Goal: Task Accomplishment & Management: Use online tool/utility

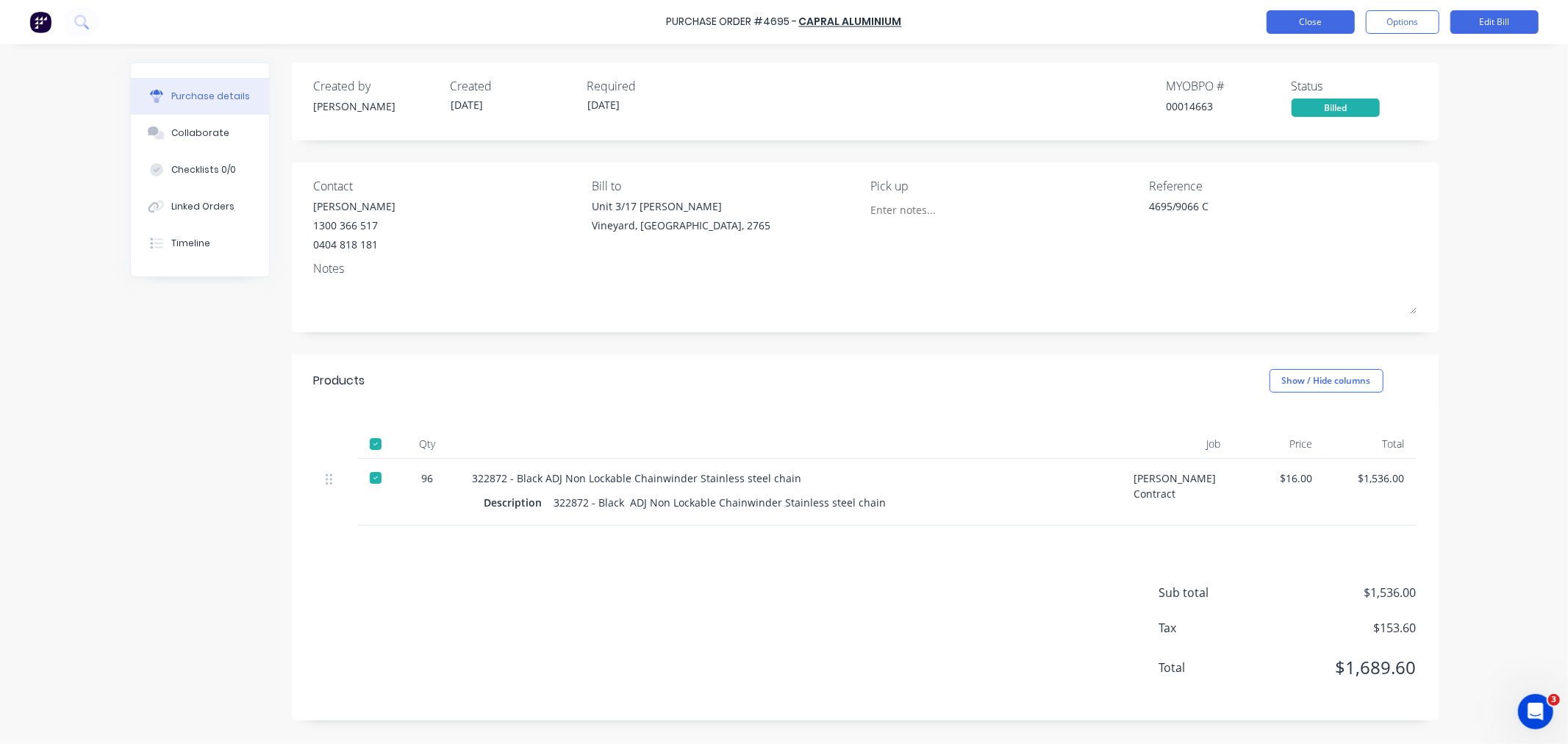
click at [1303, 32] on button "Close" at bounding box center [1311, 22] width 89 height 24
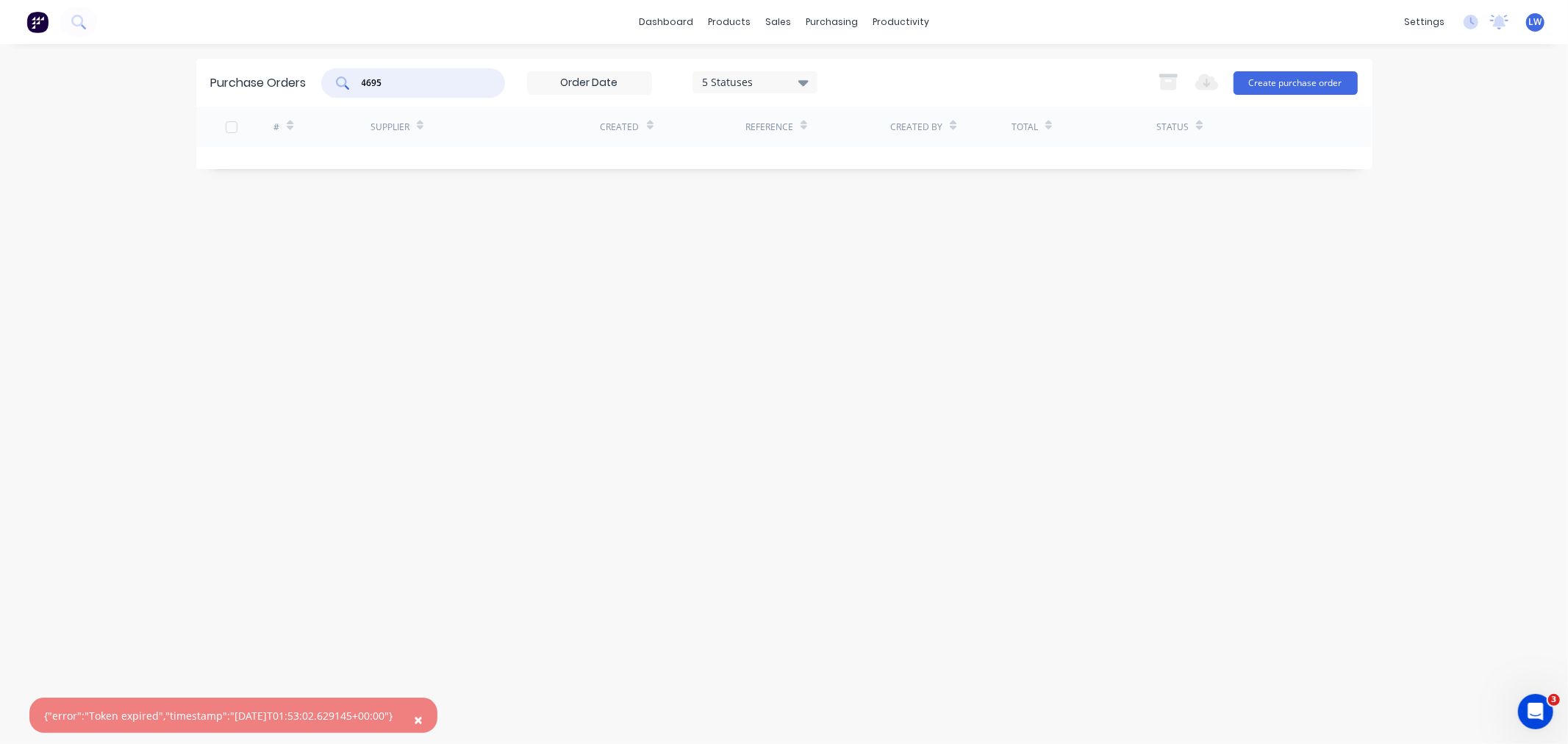
drag, startPoint x: 400, startPoint y: 78, endPoint x: 391, endPoint y: 32, distance: 46.9
click at [324, 85] on div "4695" at bounding box center [413, 83] width 184 height 30
type input "bonwa"
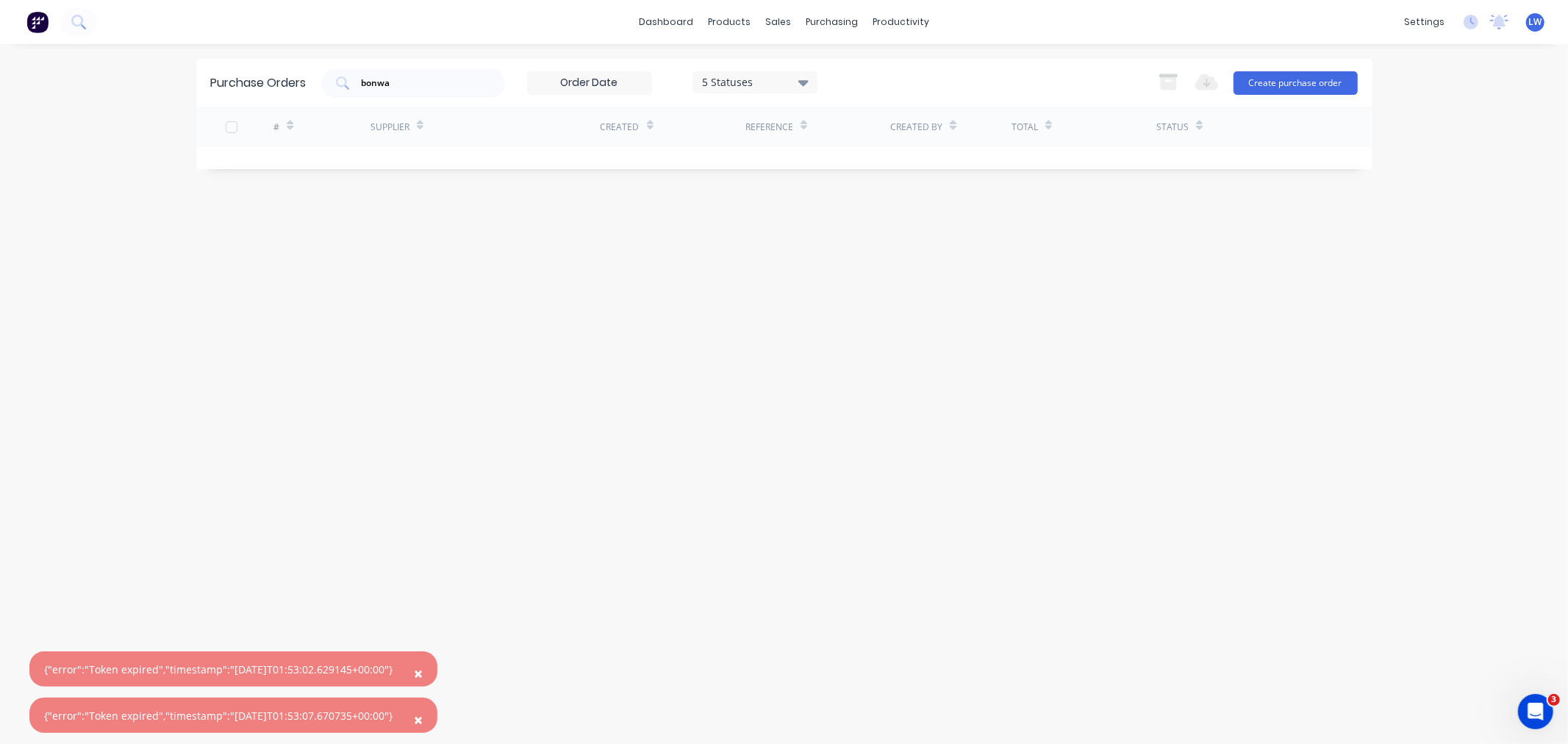
click at [423, 672] on span "×" at bounding box center [418, 673] width 9 height 20
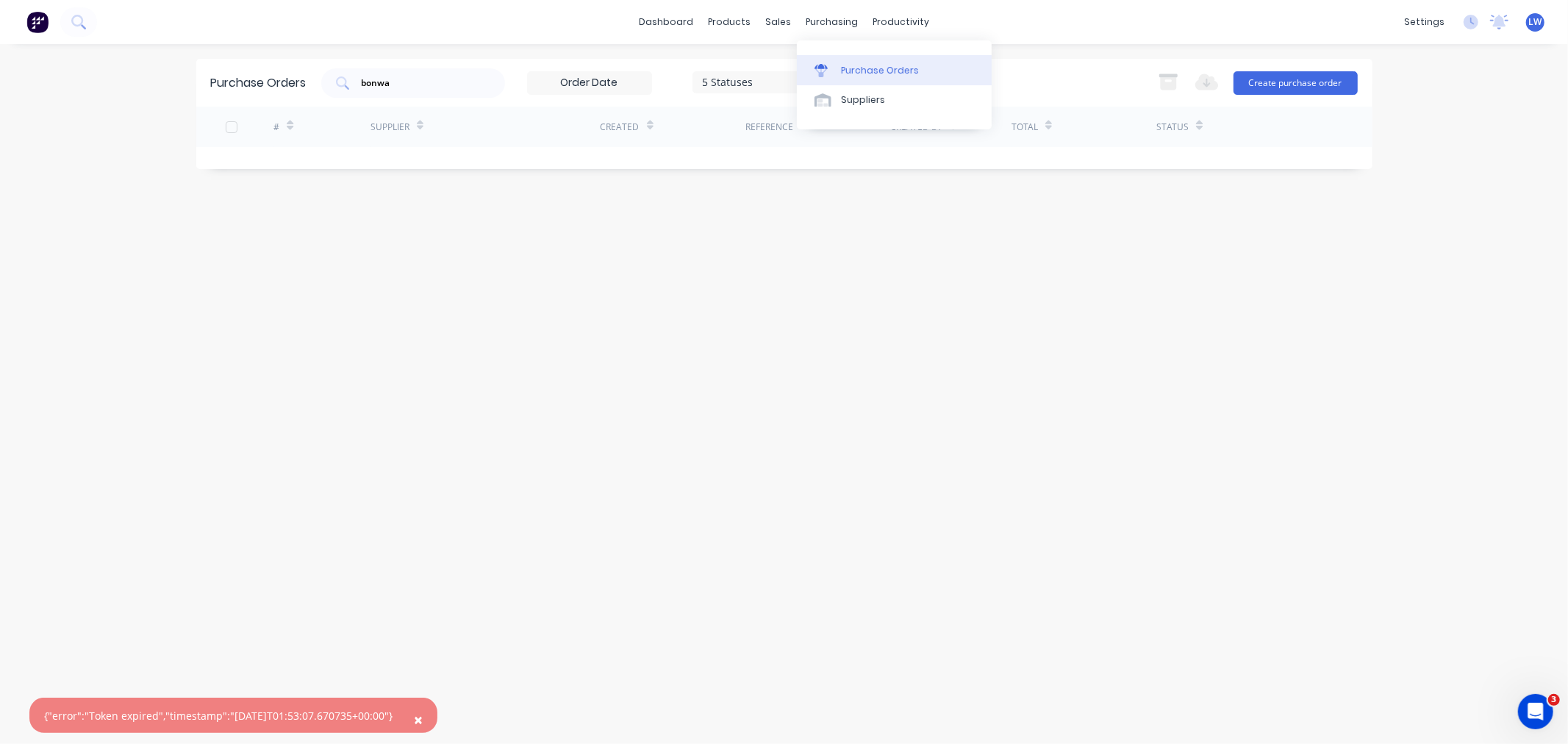
click at [858, 65] on div "Purchase Orders" at bounding box center [879, 71] width 78 height 14
click at [817, 28] on div "purchasing" at bounding box center [832, 22] width 67 height 22
click at [845, 67] on div "Purchase Orders" at bounding box center [879, 71] width 78 height 14
click at [869, 65] on div "Purchase Orders" at bounding box center [879, 71] width 78 height 14
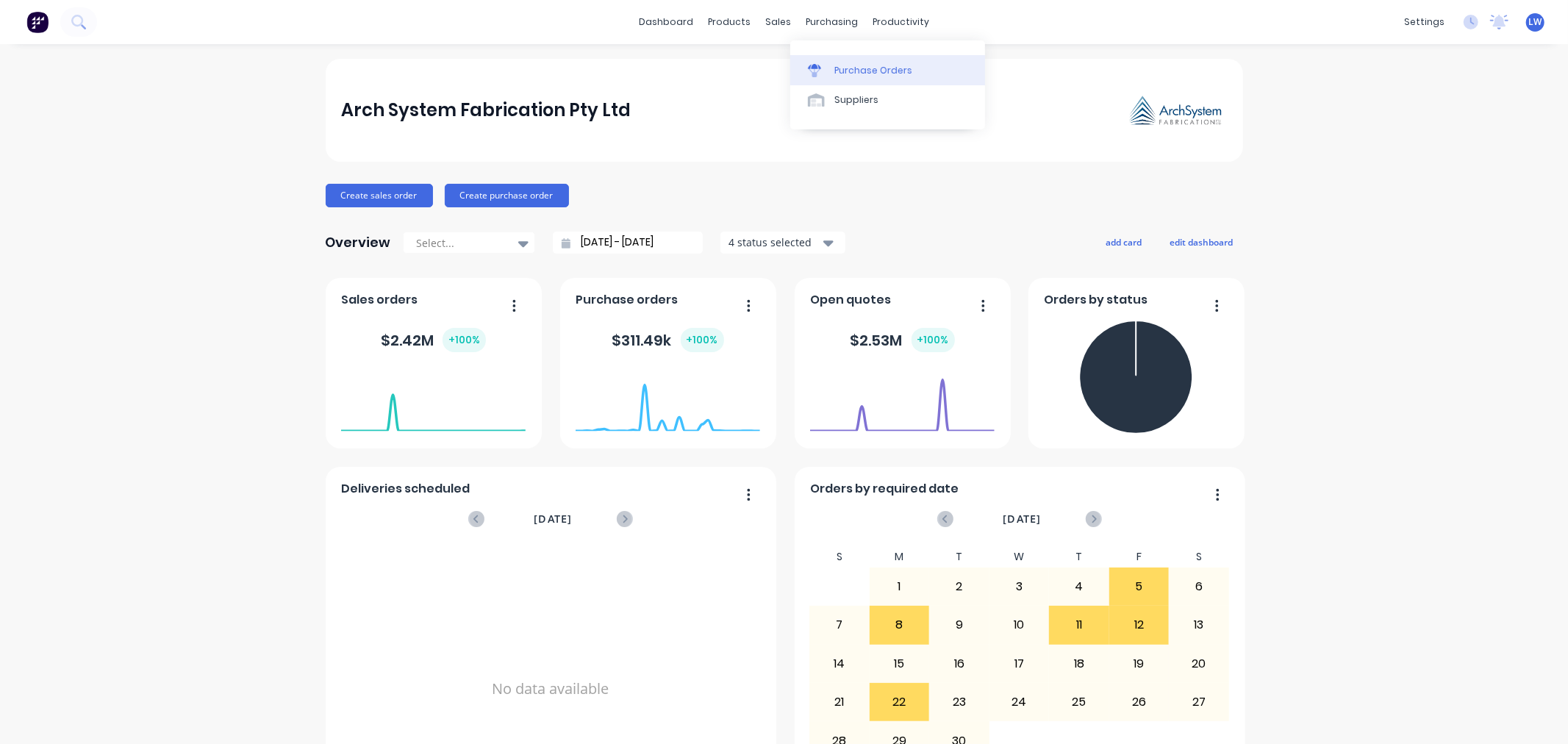
click at [818, 64] on icon at bounding box center [815, 71] width 14 height 14
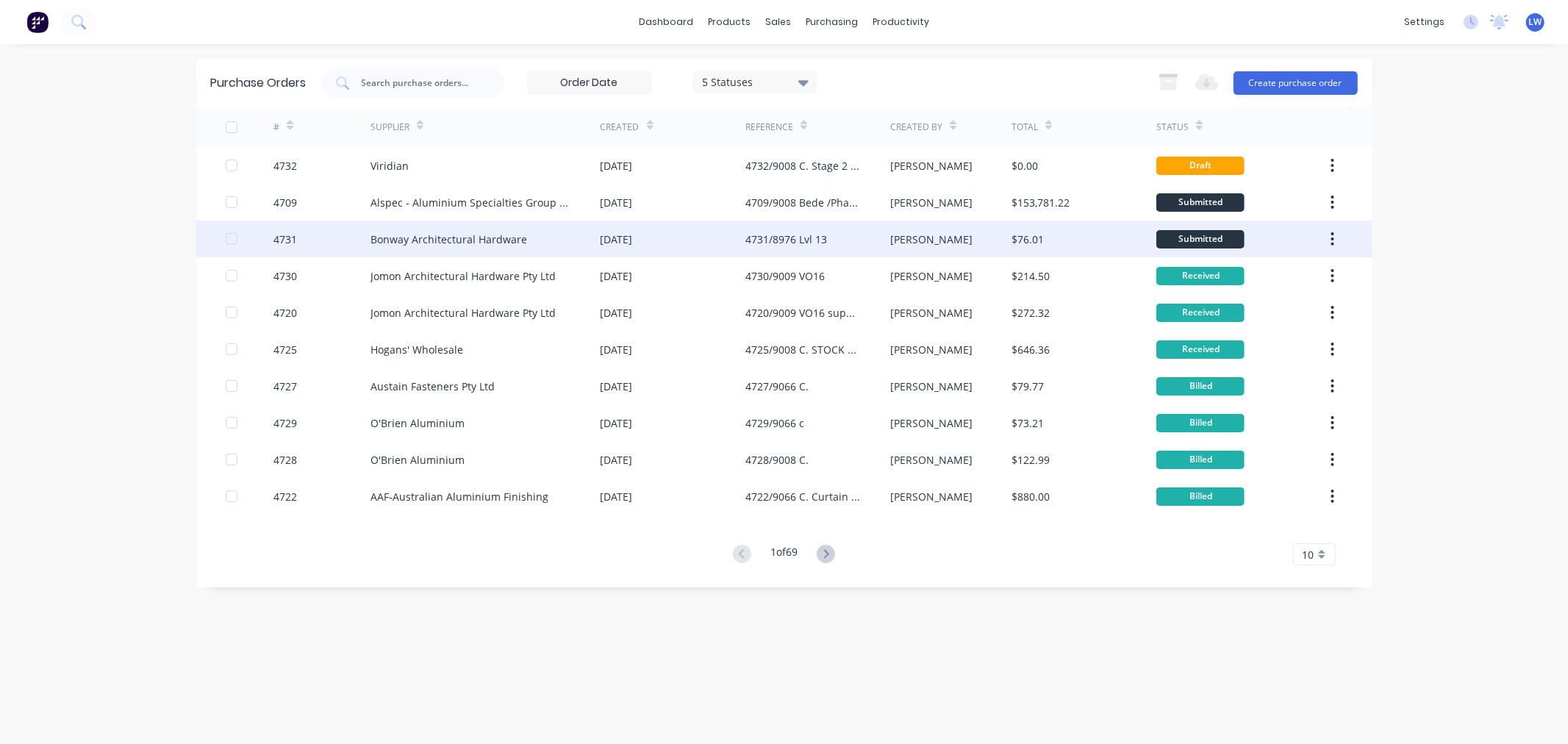
click at [381, 243] on div "Bonway Architectural Hardware" at bounding box center [449, 239] width 157 height 15
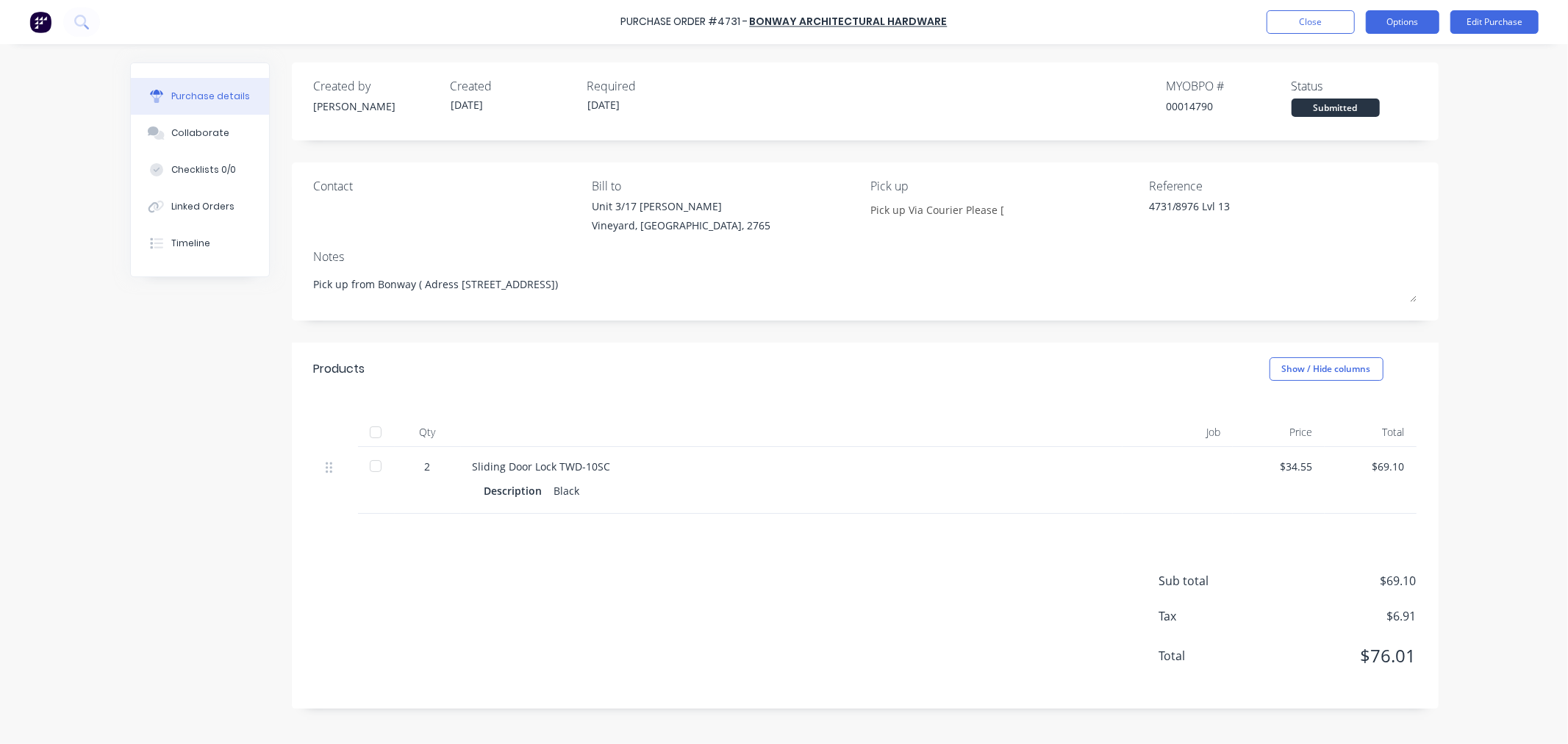
click at [1412, 15] on button "Options" at bounding box center [1403, 22] width 73 height 24
click at [1374, 83] on div "Convert to Bill" at bounding box center [1369, 89] width 113 height 21
type textarea "x"
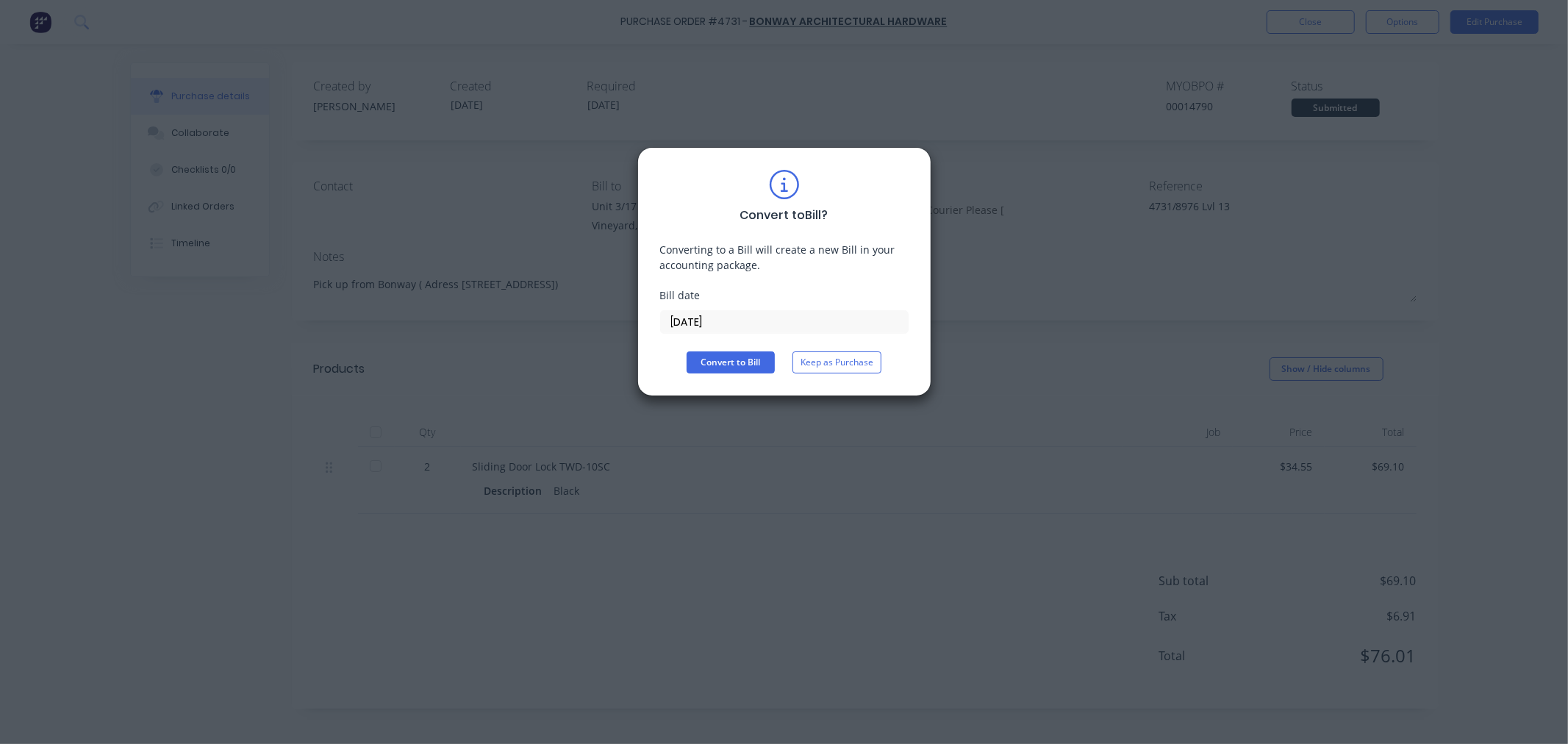
drag, startPoint x: 667, startPoint y: 324, endPoint x: 579, endPoint y: 330, distance: 88.2
click at [579, 330] on div "Convert to Bill ? Converting to a Bill will create a new Bill in your accountin…" at bounding box center [784, 372] width 1568 height 744
type input "10/09/25"
click at [747, 363] on button "Convert to Bill" at bounding box center [731, 362] width 89 height 22
type textarea "x"
